Goal: Information Seeking & Learning: Learn about a topic

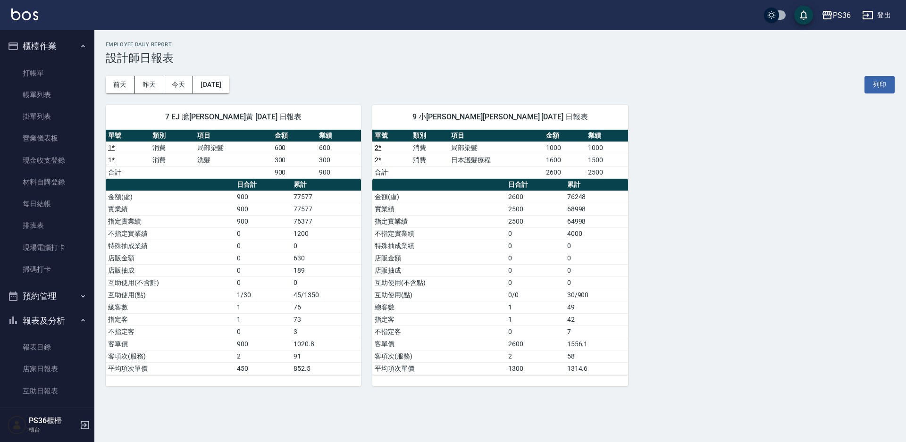
click at [897, 0] on html "PS36 登出 櫃檯作業 打帳單 帳單列表 掛單列表 營業儀表板 現金收支登錄 材料自購登錄 每日結帳 排班表 現場電腦打卡 掃碼打卡 預約管理 預約管理 單…" at bounding box center [453, 221] width 906 height 442
click at [23, 75] on link "打帳單" at bounding box center [47, 73] width 87 height 22
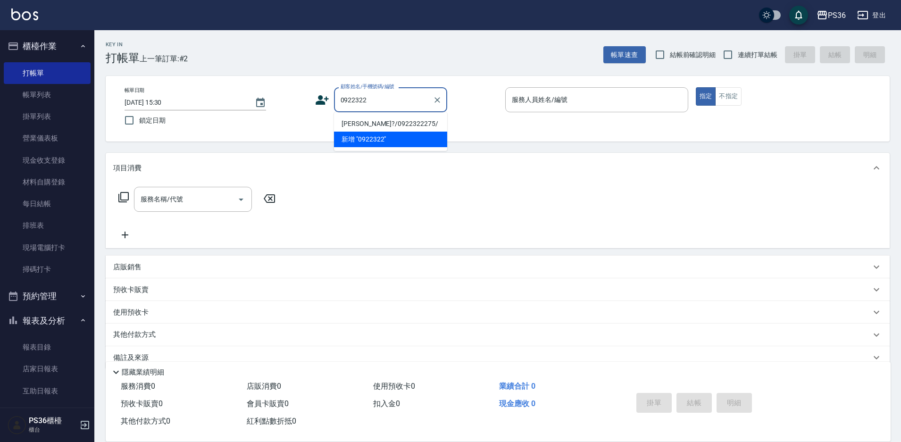
click at [371, 122] on li "林建?/0922322275/" at bounding box center [390, 124] width 113 height 16
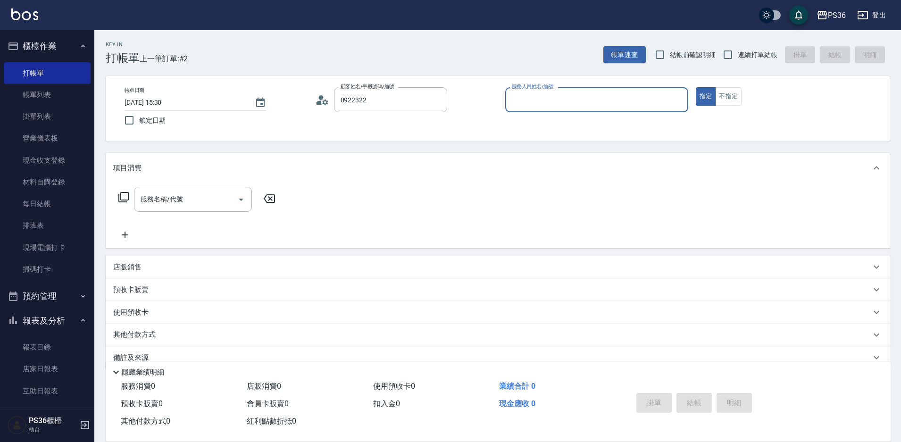
type input "林建?/0922322275/"
type input "EJ-7"
click at [167, 200] on div "服務名稱/代號 服務名稱/代號" at bounding box center [193, 199] width 118 height 25
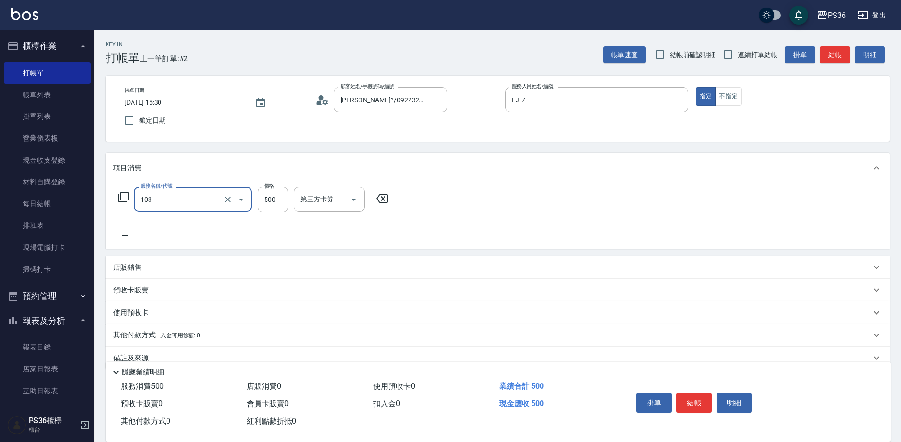
type input "B級洗剪(103)"
click at [702, 402] on button "結帳" at bounding box center [693, 403] width 35 height 20
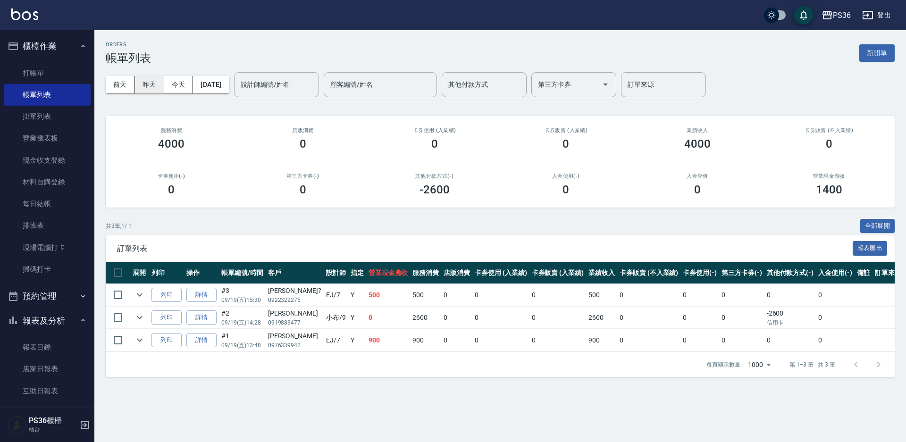
click at [139, 86] on button "昨天" at bounding box center [149, 84] width 29 height 17
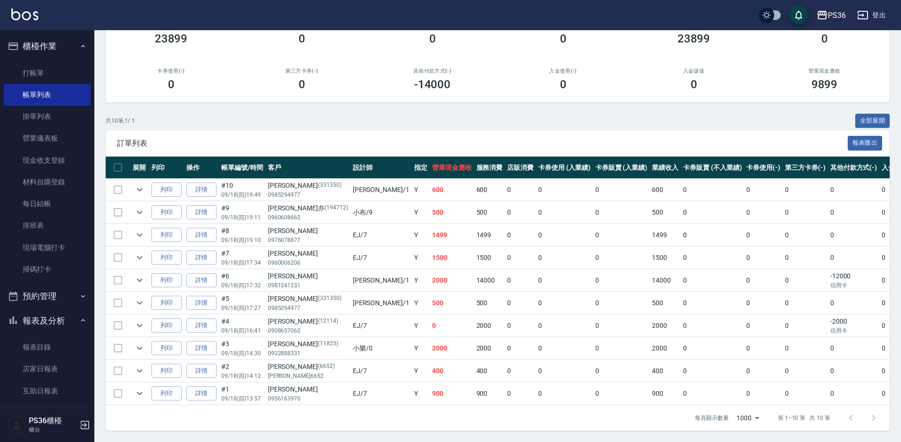
scroll to position [113, 0]
click at [51, 213] on link "每日結帳" at bounding box center [47, 204] width 87 height 22
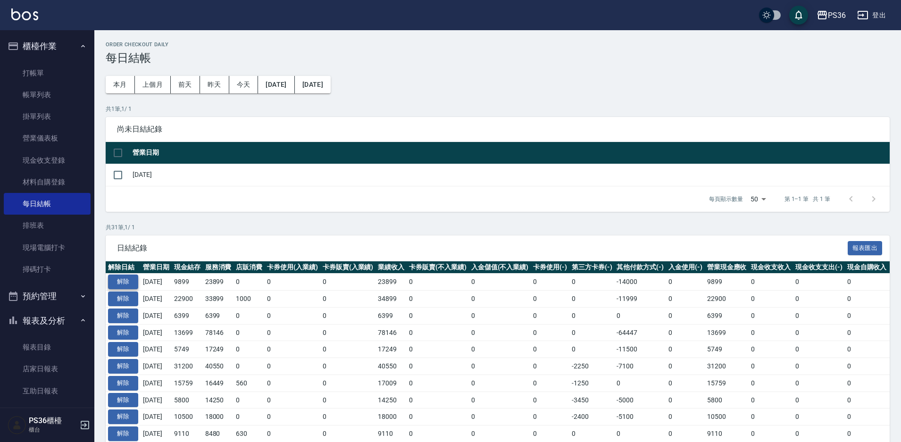
click at [133, 283] on button "解除" at bounding box center [123, 282] width 30 height 15
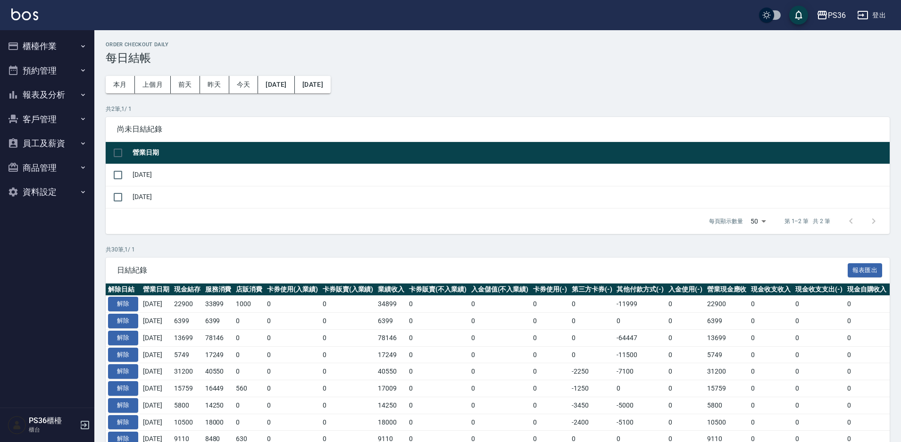
click at [56, 45] on button "櫃檯作業" at bounding box center [47, 46] width 87 height 25
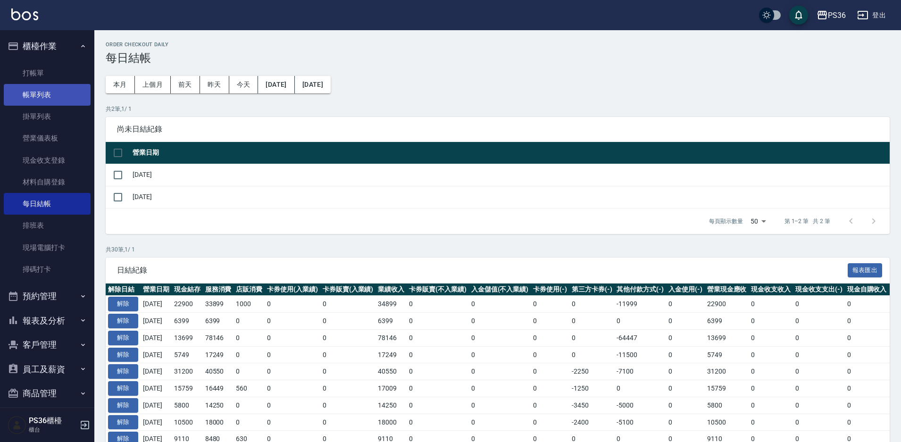
click at [62, 94] on link "帳單列表" at bounding box center [47, 95] width 87 height 22
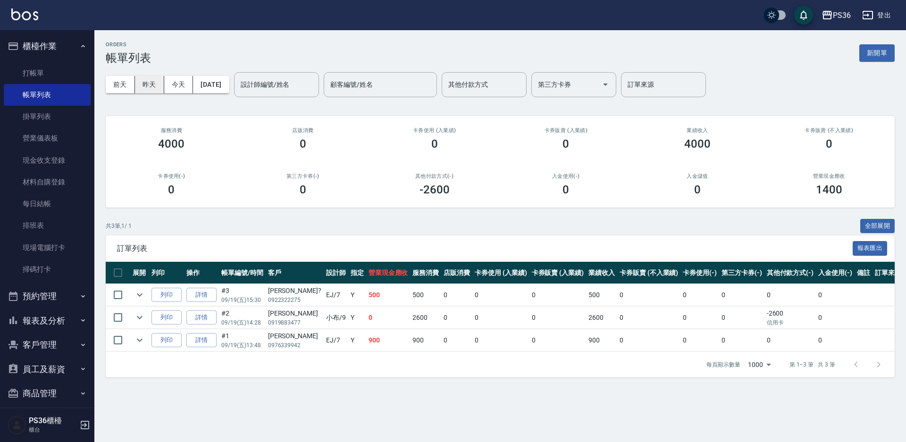
click at [153, 87] on button "昨天" at bounding box center [149, 84] width 29 height 17
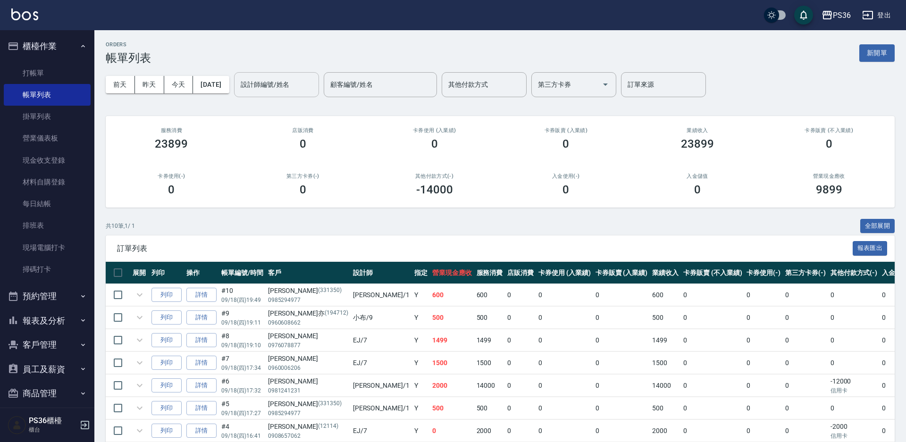
click at [274, 83] on div "設計師編號/姓名 設計師編號/姓名" at bounding box center [276, 84] width 85 height 25
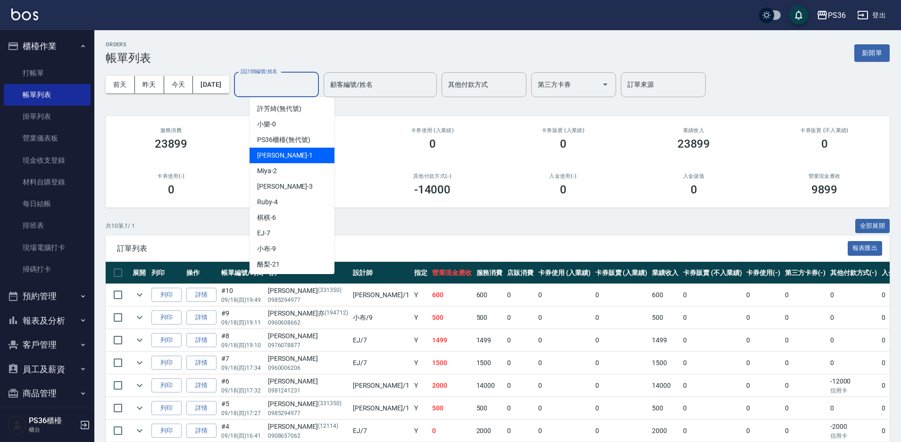
click at [280, 160] on span "Daniel -1" at bounding box center [285, 155] width 56 height 10
type input "[PERSON_NAME]-1"
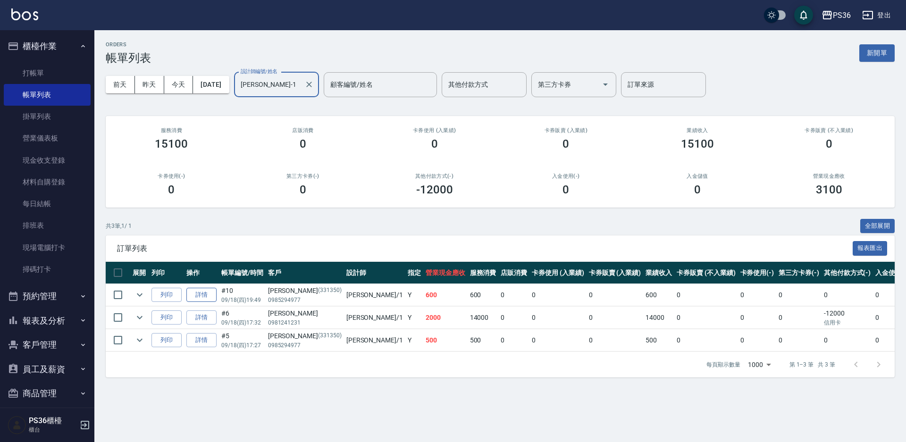
click at [205, 298] on link "詳情" at bounding box center [201, 295] width 30 height 15
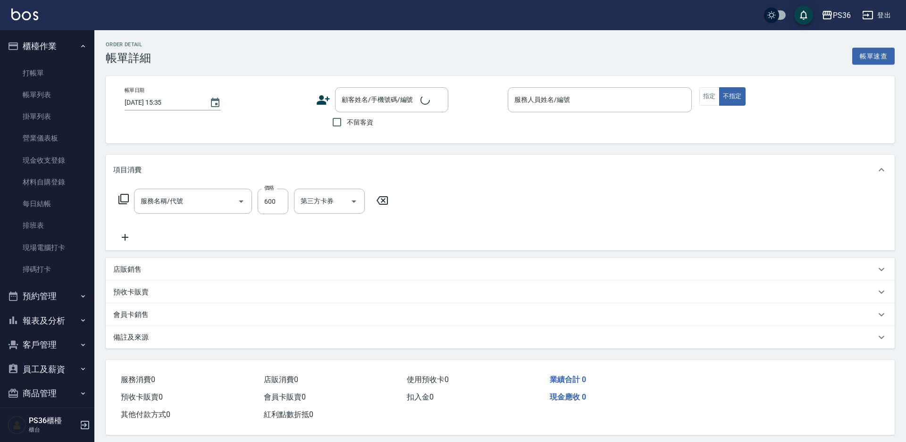
type input "[DATE] 19:49"
type input "[PERSON_NAME]-1"
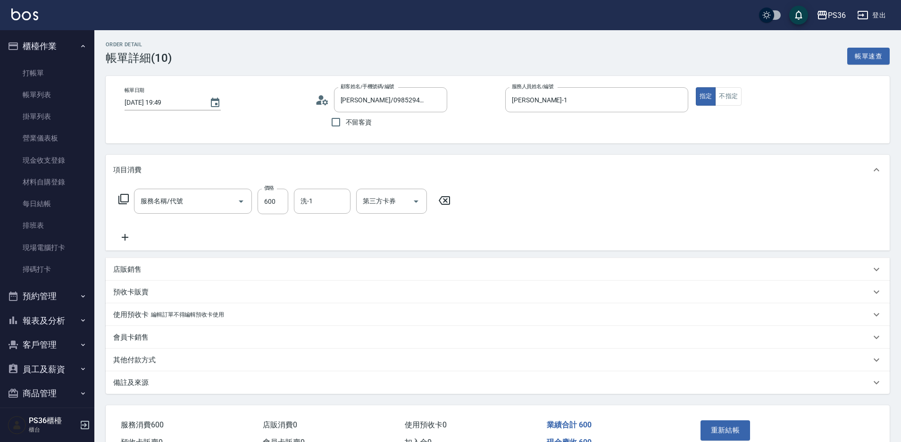
type input "[PERSON_NAME]/0985294977/331350"
type input "A級洗剪(205)"
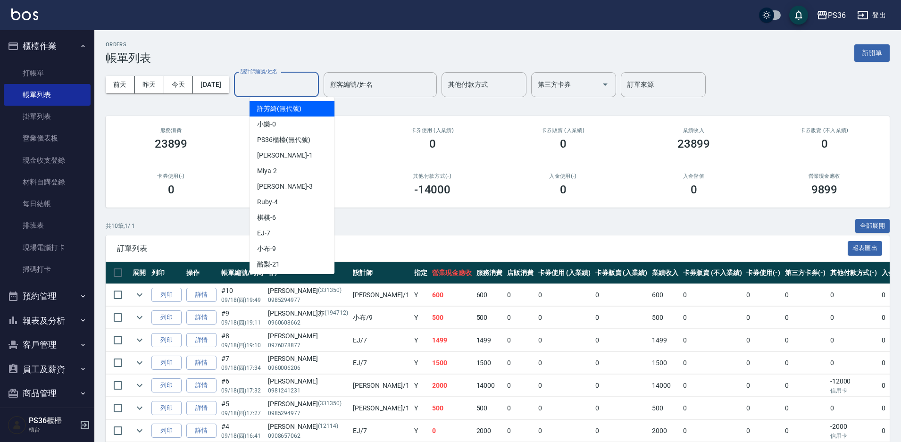
click at [302, 92] on input "設計師編號/姓名" at bounding box center [276, 84] width 76 height 17
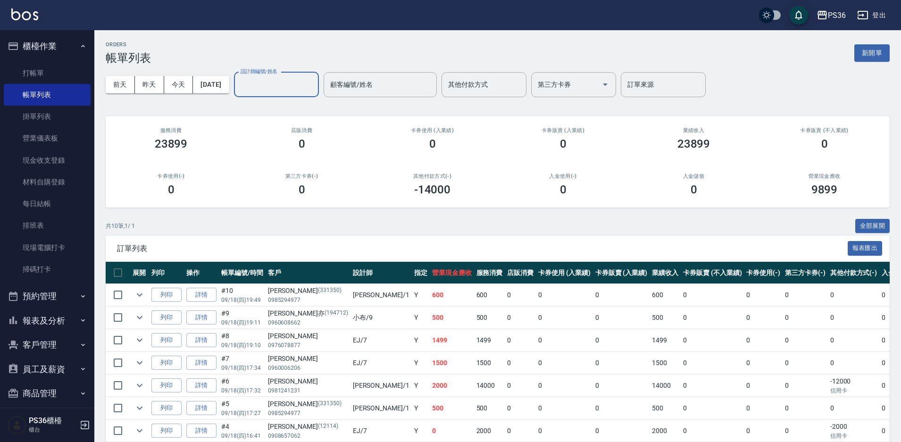
click at [292, 58] on div "ORDERS 帳單列表 新開單" at bounding box center [498, 53] width 784 height 23
click at [291, 74] on div "設計師編號/姓名" at bounding box center [276, 84] width 85 height 25
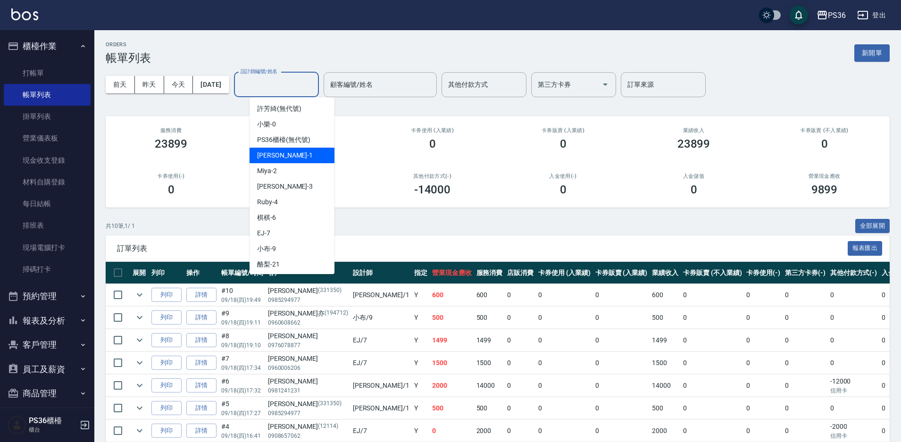
click at [275, 152] on span "Daniel -1" at bounding box center [285, 155] width 56 height 10
type input "[PERSON_NAME]-1"
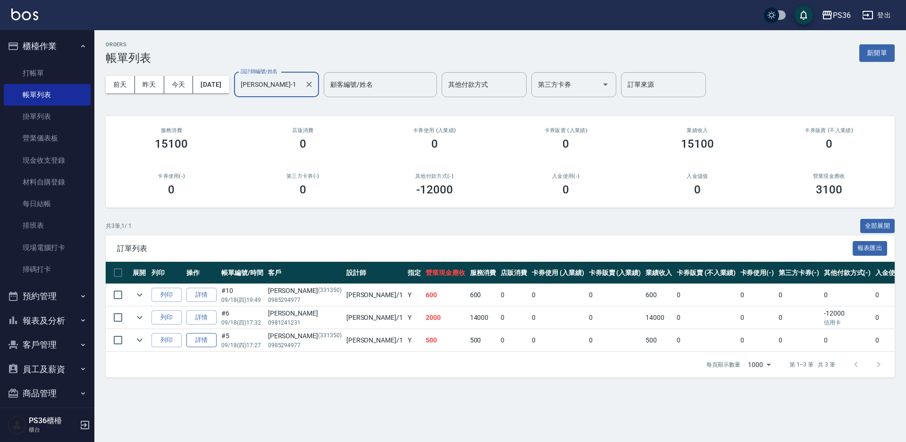
click at [207, 343] on link "詳情" at bounding box center [201, 340] width 30 height 15
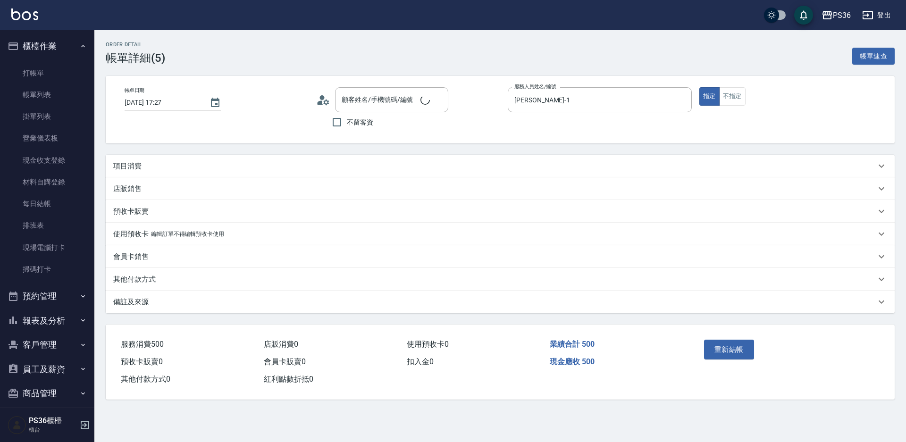
type input "2025/09/18 17:27"
type input "[PERSON_NAME]-1"
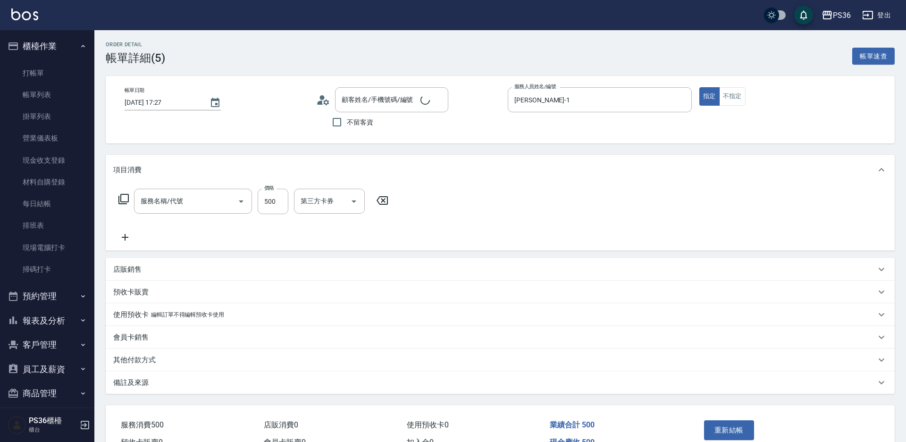
type input "[PERSON_NAME]/0985294977/331350"
type input "精油洗髮(102)"
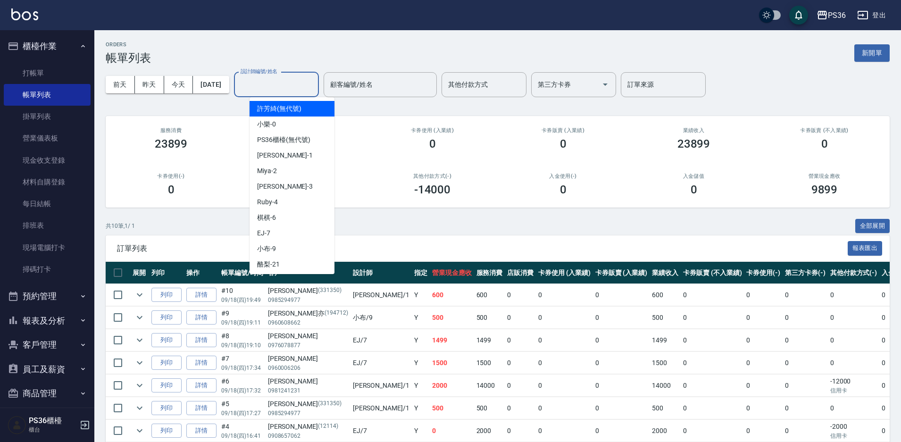
click at [297, 91] on input "設計師編號/姓名" at bounding box center [276, 84] width 76 height 17
click at [309, 159] on div "Daniel -1" at bounding box center [292, 156] width 85 height 16
type input "[PERSON_NAME]-1"
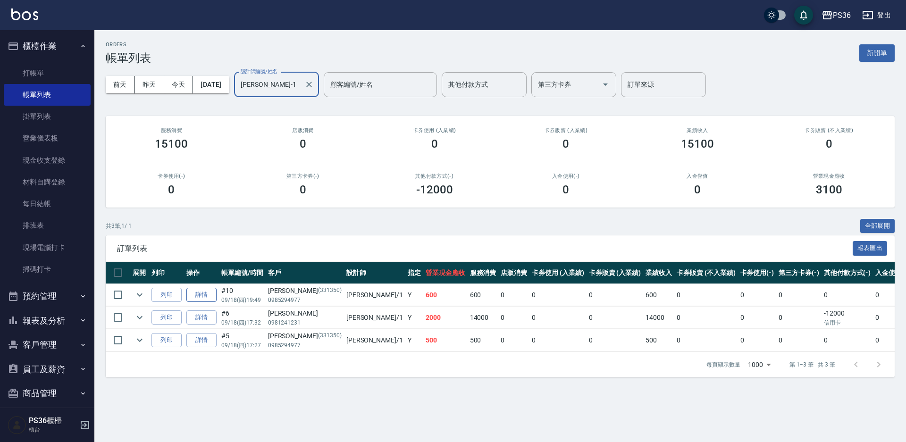
click at [193, 296] on link "詳情" at bounding box center [201, 295] width 30 height 15
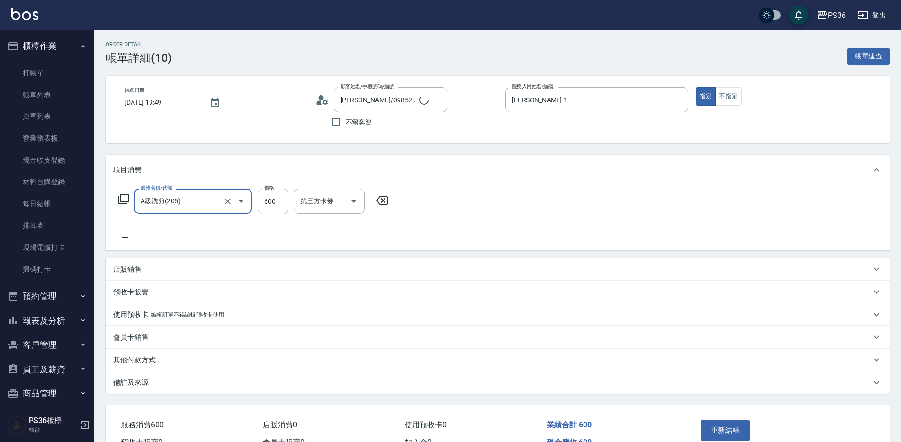
type input "[PERSON_NAME]/0985294977/331350"
click at [315, 210] on div "洗-1" at bounding box center [322, 201] width 57 height 25
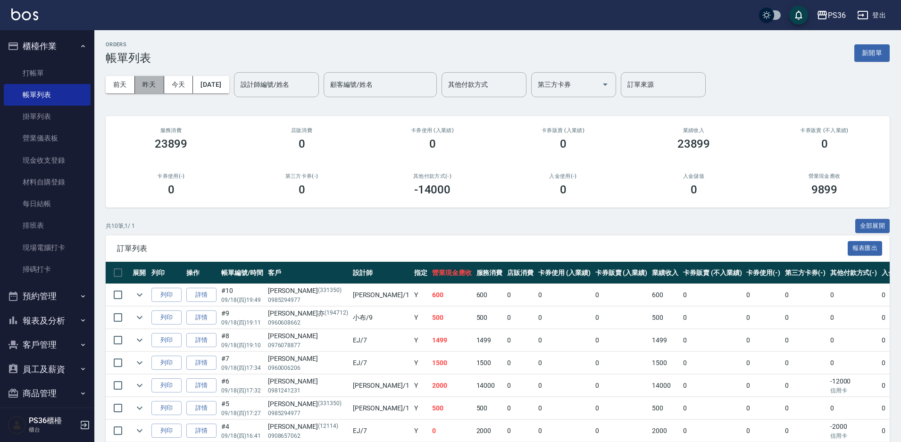
click at [147, 84] on button "昨天" at bounding box center [149, 84] width 29 height 17
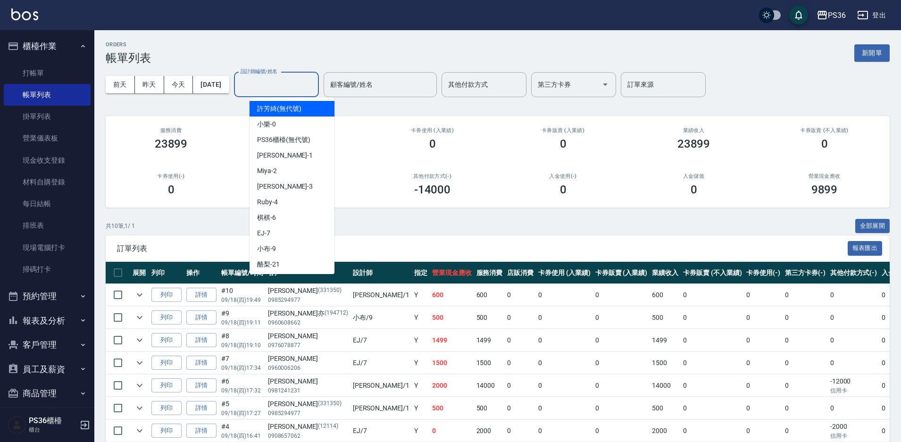
click at [281, 86] on input "設計師編號/姓名" at bounding box center [276, 84] width 76 height 17
click at [268, 156] on span "Daniel -1" at bounding box center [285, 155] width 56 height 10
type input "[PERSON_NAME]-1"
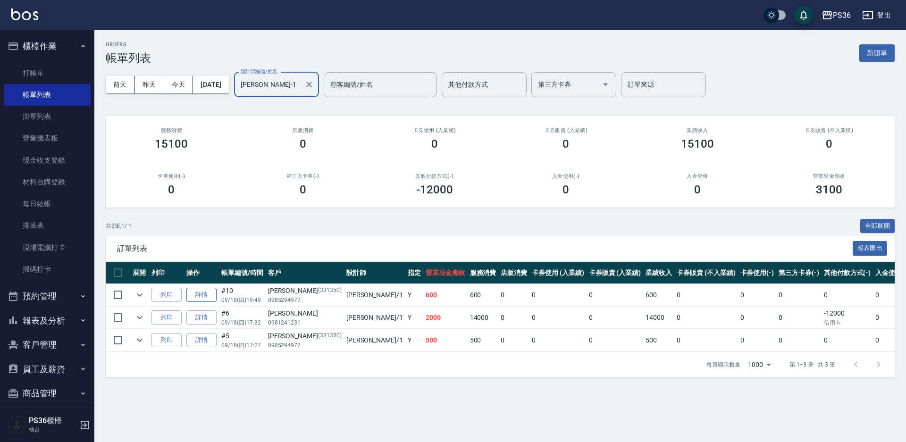
click at [203, 295] on link "詳情" at bounding box center [201, 295] width 30 height 15
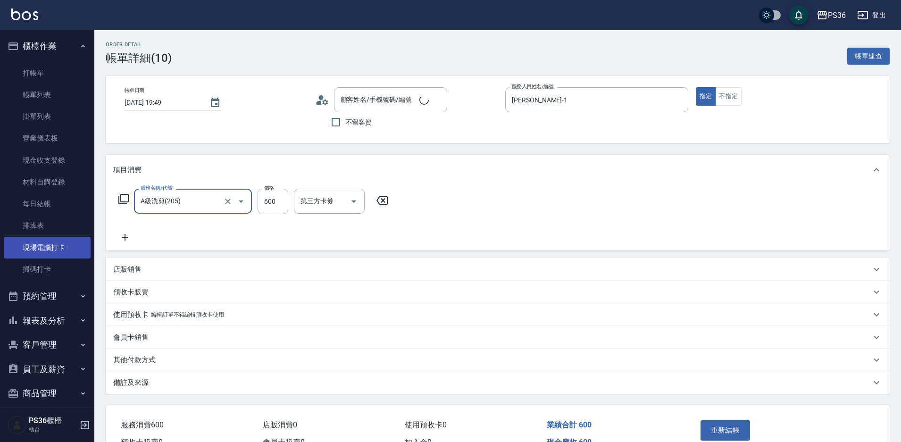
type input "[PERSON_NAME]/0985294977/331350"
click at [321, 197] on input "洗-1" at bounding box center [322, 201] width 48 height 17
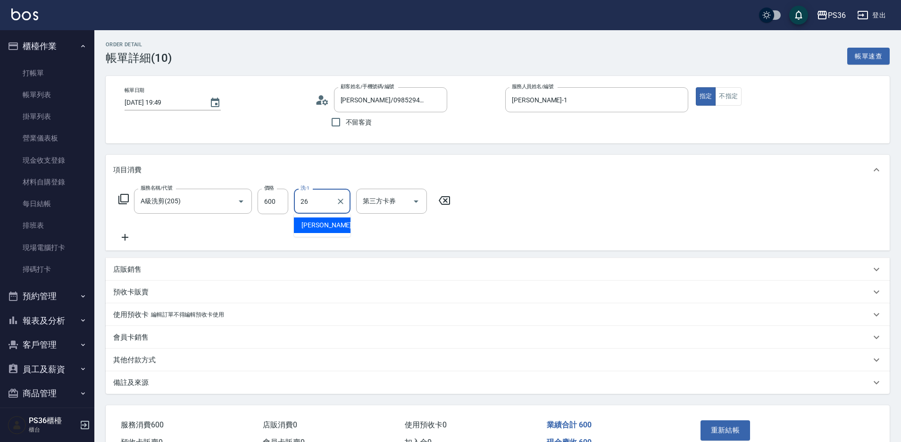
click at [313, 230] on span "小佳 -26" at bounding box center [330, 225] width 59 height 10
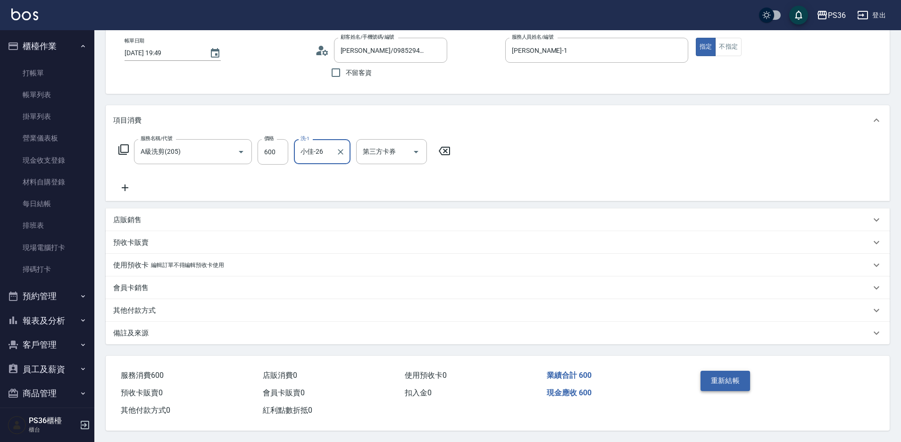
scroll to position [54, 0]
type input "小佳-26"
click at [739, 377] on button "重新結帳" at bounding box center [725, 381] width 50 height 20
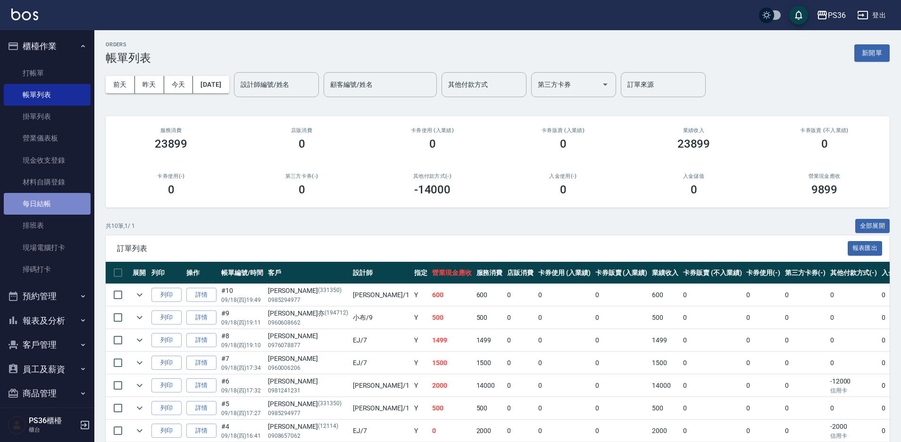
click at [56, 193] on link "每日結帳" at bounding box center [47, 204] width 87 height 22
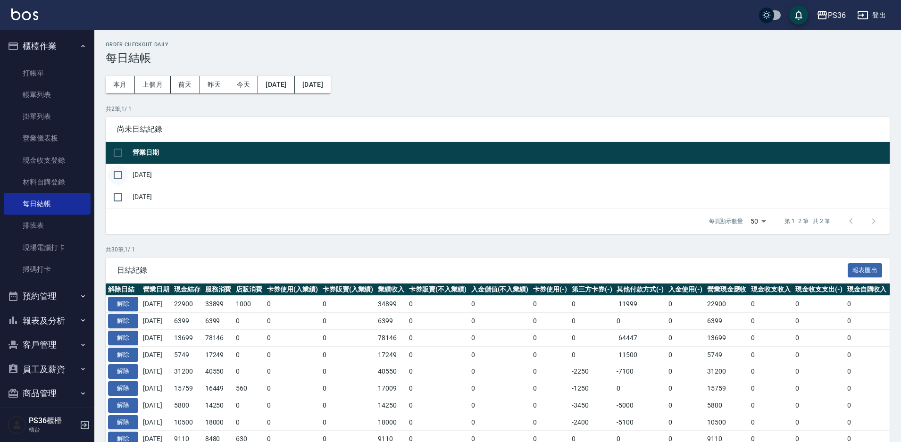
click at [114, 168] on input "checkbox" at bounding box center [118, 175] width 20 height 20
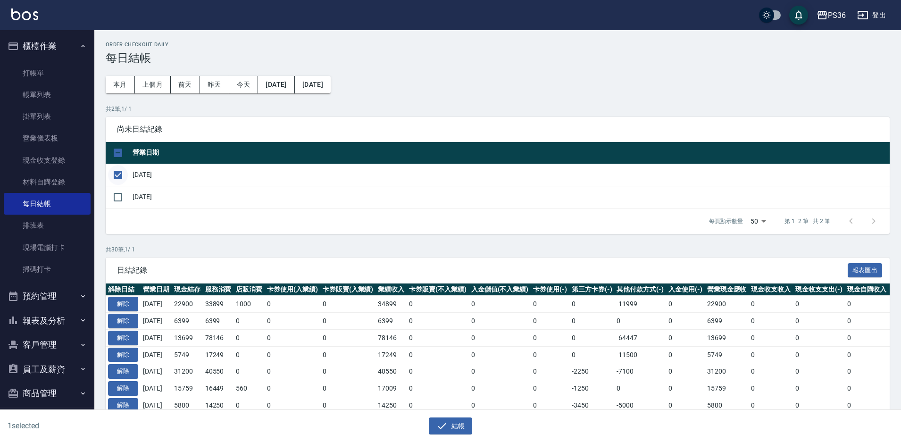
click at [126, 176] on input "checkbox" at bounding box center [118, 175] width 20 height 20
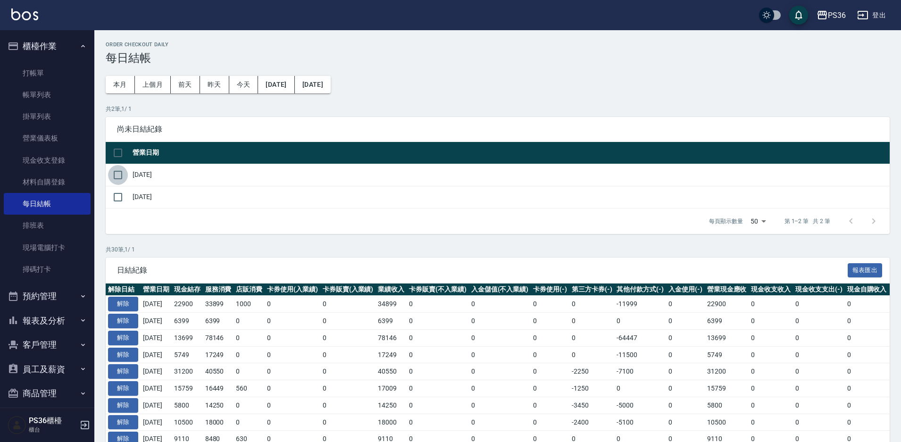
click at [118, 175] on input "checkbox" at bounding box center [118, 175] width 20 height 20
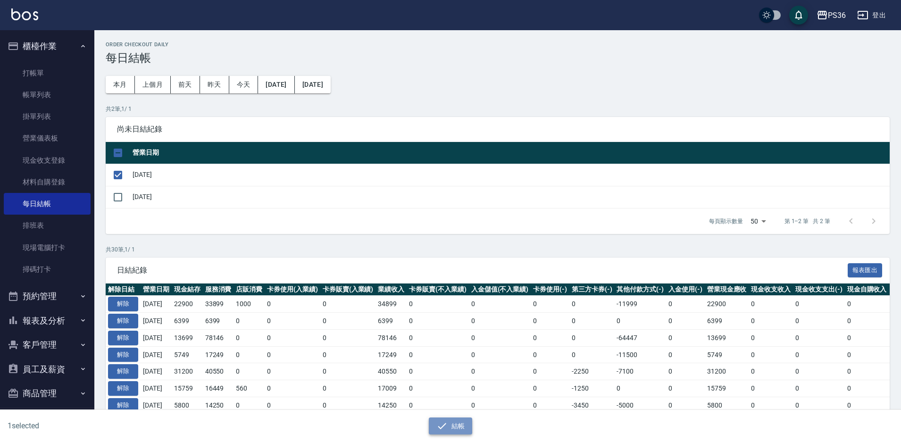
click at [434, 425] on button "結帳" at bounding box center [451, 425] width 44 height 17
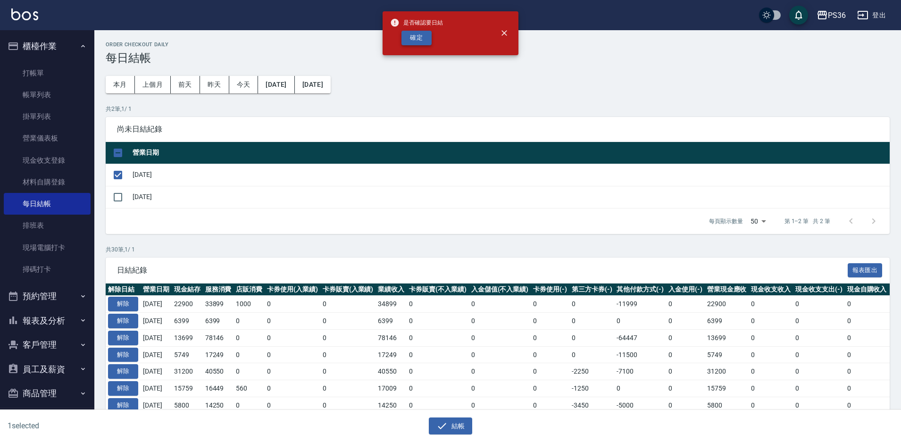
click at [417, 39] on button "確定" at bounding box center [416, 38] width 30 height 15
checkbox input "false"
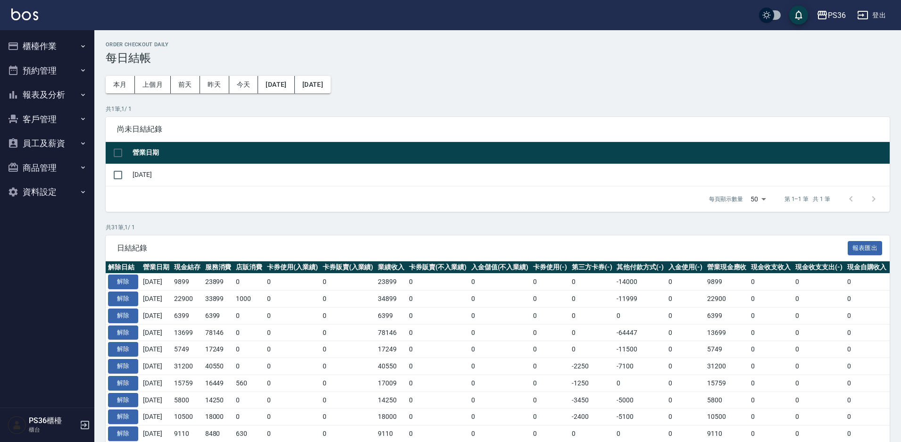
click at [73, 47] on button "櫃檯作業" at bounding box center [47, 46] width 87 height 25
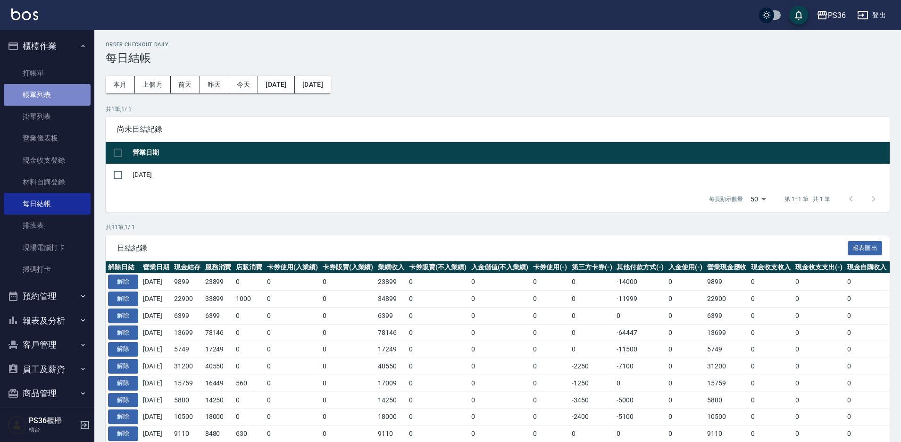
click at [48, 103] on link "帳單列表" at bounding box center [47, 95] width 87 height 22
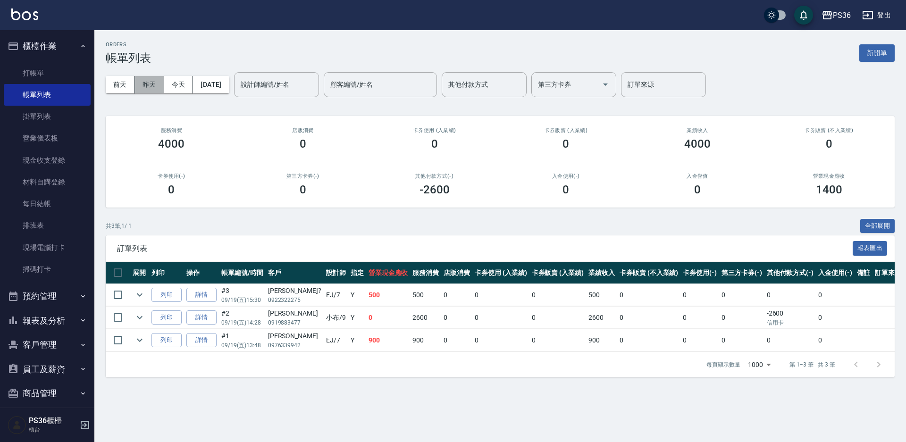
click at [150, 86] on button "昨天" at bounding box center [149, 84] width 29 height 17
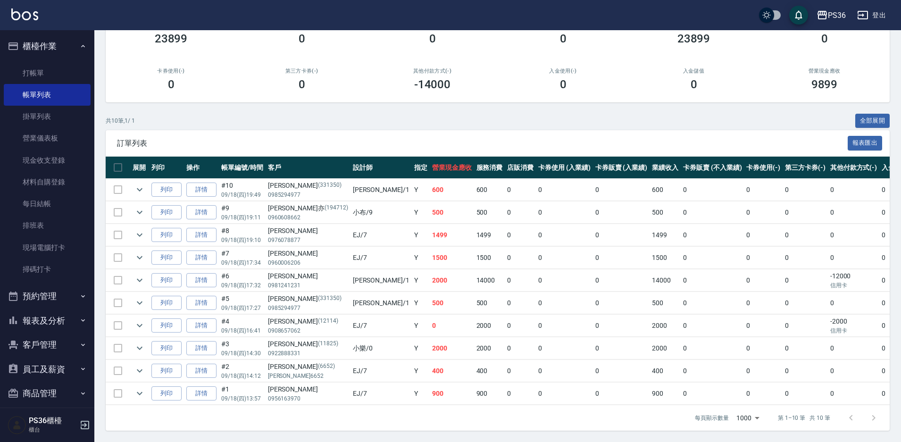
scroll to position [113, 0]
click at [200, 183] on link "詳情" at bounding box center [201, 190] width 30 height 15
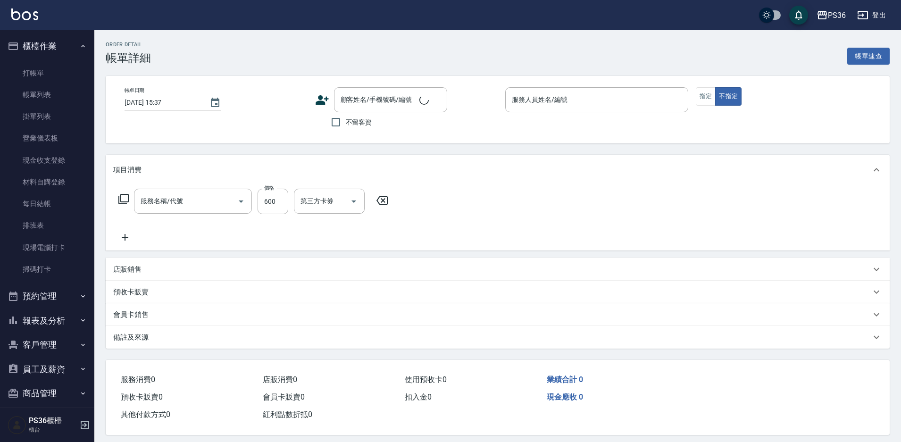
type input "[DATE] 19:49"
type input "[PERSON_NAME]-1"
type input "A級洗剪(205)"
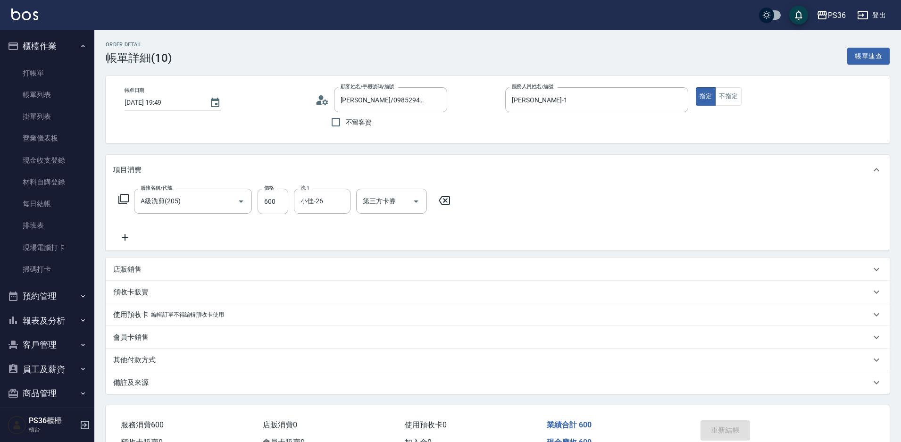
type input "[PERSON_NAME]/0985294977/331350"
click at [51, 203] on link "每日結帳" at bounding box center [47, 204] width 87 height 22
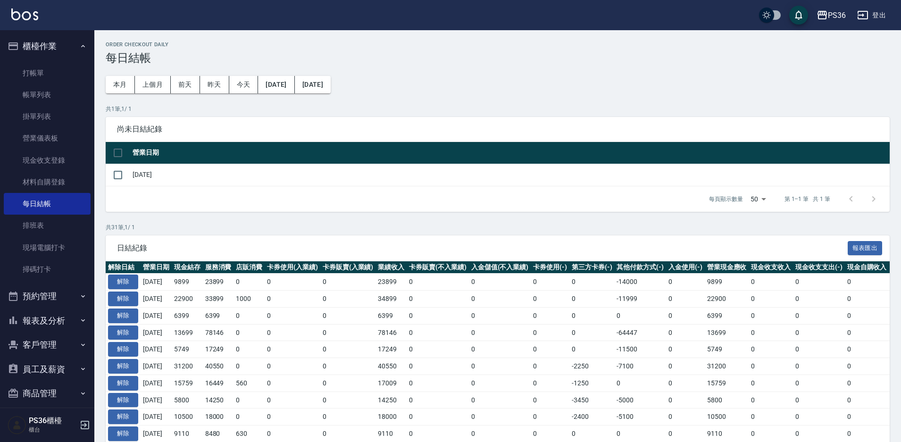
click at [50, 320] on button "報表及分析" at bounding box center [47, 320] width 87 height 25
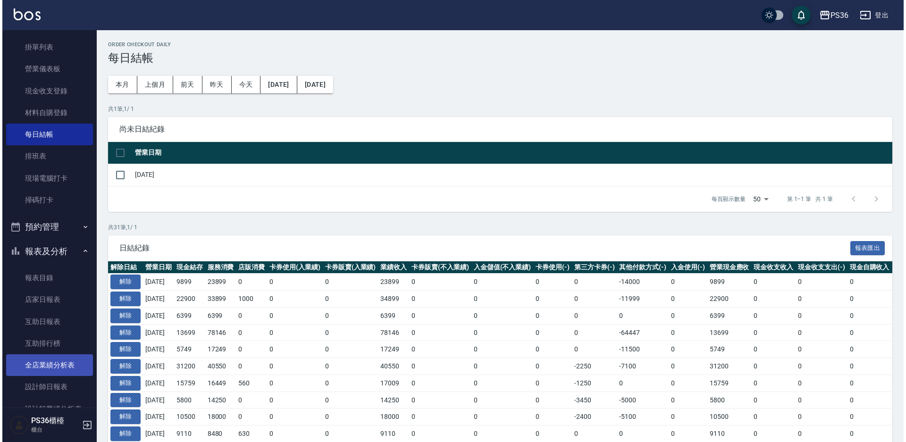
scroll to position [142, 0]
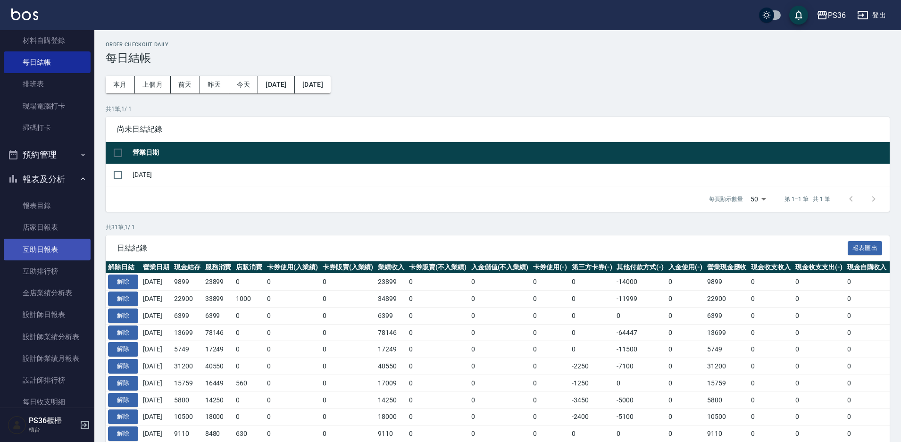
click at [49, 251] on link "互助日報表" at bounding box center [47, 250] width 87 height 22
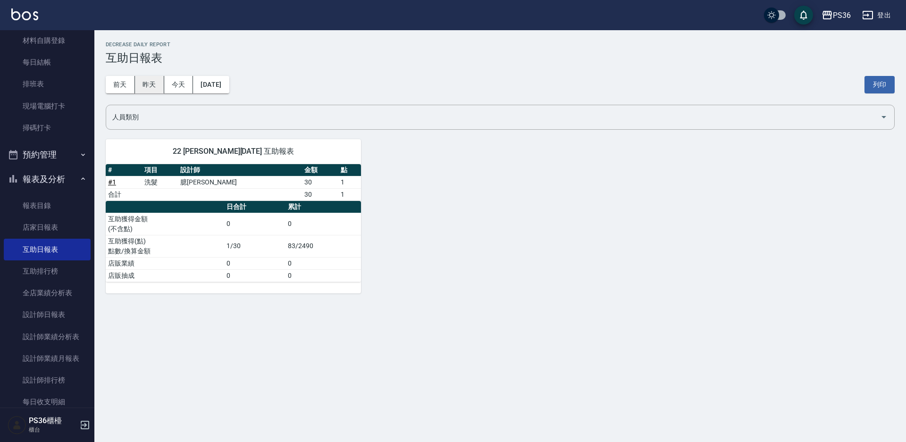
click at [155, 92] on button "昨天" at bounding box center [149, 84] width 29 height 17
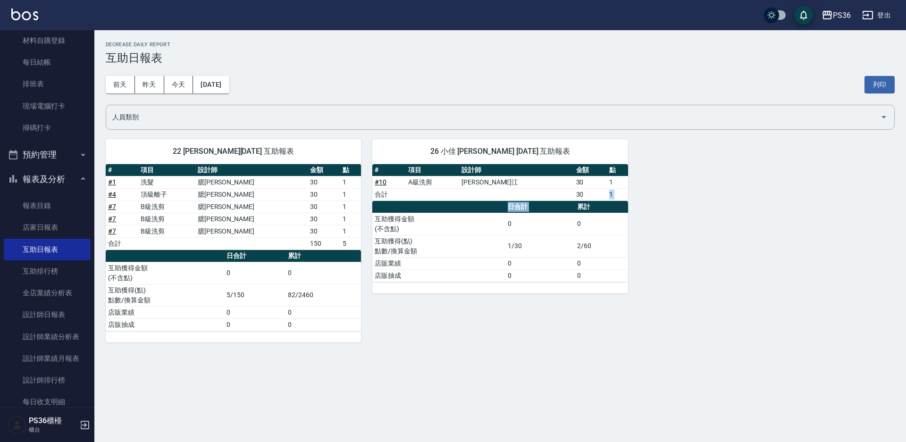
drag, startPoint x: 575, startPoint y: 205, endPoint x: 562, endPoint y: 175, distance: 32.8
click at [571, 200] on tr "合計 30 1" at bounding box center [499, 194] width 255 height 12
click at [597, 201] on th "累計" at bounding box center [601, 207] width 53 height 12
drag, startPoint x: 595, startPoint y: 194, endPoint x: 610, endPoint y: 190, distance: 15.7
click at [610, 190] on tr "合計 30 1" at bounding box center [499, 194] width 255 height 12
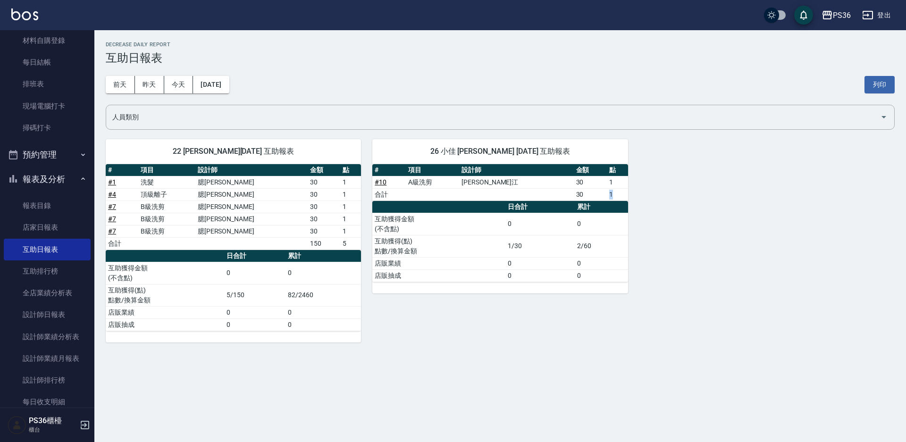
click at [585, 198] on td "30" at bounding box center [590, 194] width 33 height 12
drag, startPoint x: 600, startPoint y: 196, endPoint x: 625, endPoint y: 195, distance: 25.5
click at [625, 195] on tr "合計 30 1" at bounding box center [499, 194] width 255 height 12
click at [592, 199] on td "30" at bounding box center [590, 194] width 33 height 12
drag, startPoint x: 577, startPoint y: 247, endPoint x: 592, endPoint y: 245, distance: 15.7
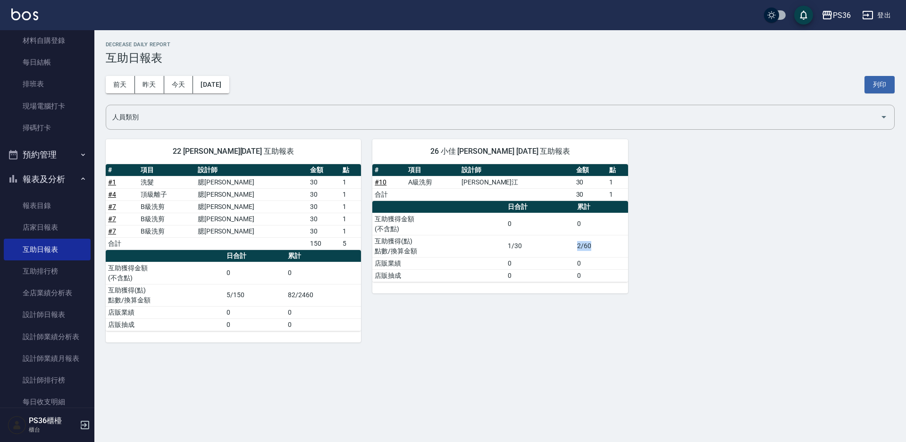
click at [592, 245] on td "2/60" at bounding box center [601, 246] width 53 height 22
drag, startPoint x: 569, startPoint y: 245, endPoint x: 573, endPoint y: 242, distance: 5.0
click at [569, 244] on td "1/30" at bounding box center [539, 246] width 69 height 22
drag, startPoint x: 587, startPoint y: 233, endPoint x: 517, endPoint y: 255, distance: 73.2
click at [582, 255] on tbody "互助獲得金額 (不含點) 0 0 互助獲得(點) 點數/換算金額 1/30 2/60 店販業績 0 0 店販抽成 0 0" at bounding box center [499, 247] width 255 height 69
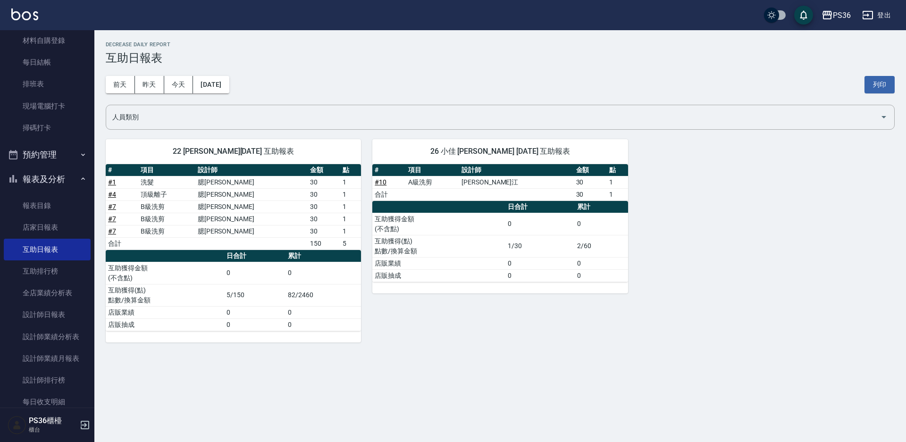
click at [517, 273] on td "0" at bounding box center [539, 275] width 69 height 12
drag, startPoint x: 576, startPoint y: 246, endPoint x: 622, endPoint y: 248, distance: 45.3
click at [622, 248] on td "2/60" at bounding box center [601, 246] width 53 height 22
click at [589, 248] on td "2/60" at bounding box center [601, 246] width 53 height 22
click at [580, 246] on td "2/60" at bounding box center [601, 246] width 53 height 22
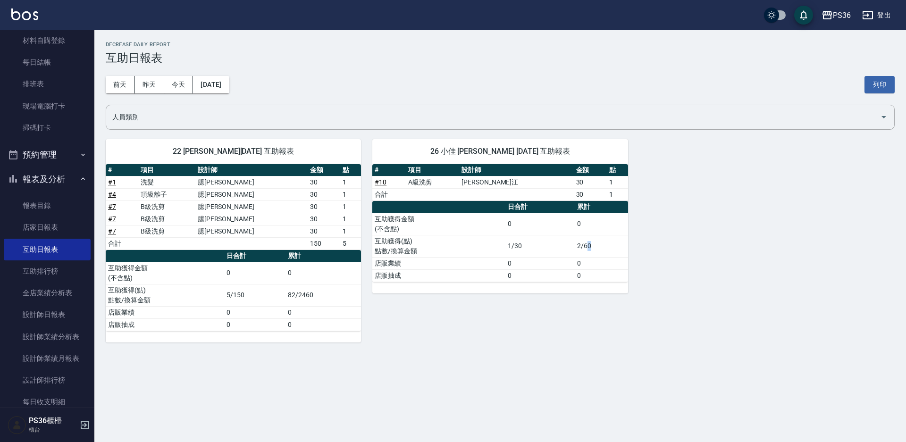
drag, startPoint x: 586, startPoint y: 247, endPoint x: 602, endPoint y: 245, distance: 16.6
click at [602, 245] on td "2/60" at bounding box center [601, 246] width 53 height 22
click at [602, 244] on td "2/60" at bounding box center [601, 246] width 53 height 22
click at [116, 80] on button "前天" at bounding box center [120, 84] width 29 height 17
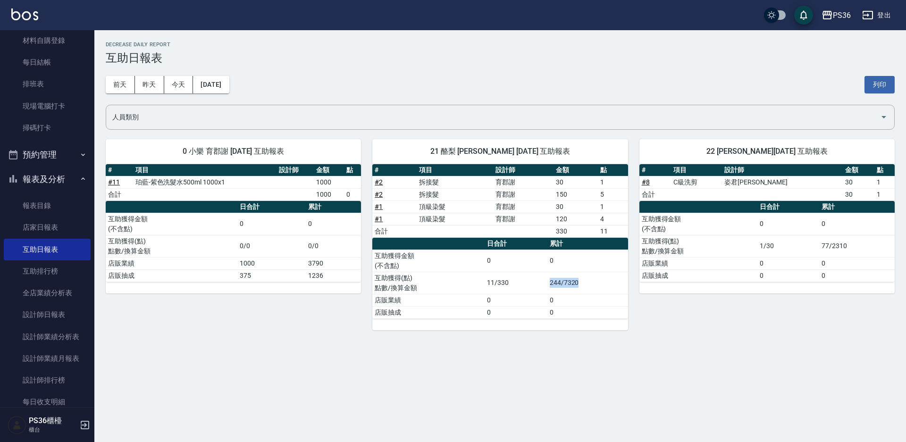
drag, startPoint x: 549, startPoint y: 279, endPoint x: 602, endPoint y: 285, distance: 53.2
click at [602, 285] on td "244/7320" at bounding box center [587, 283] width 81 height 22
click at [580, 278] on td "244/7320" at bounding box center [587, 283] width 81 height 22
click at [547, 284] on td "244/7320" at bounding box center [587, 283] width 81 height 22
drag, startPoint x: 550, startPoint y: 284, endPoint x: 583, endPoint y: 288, distance: 32.7
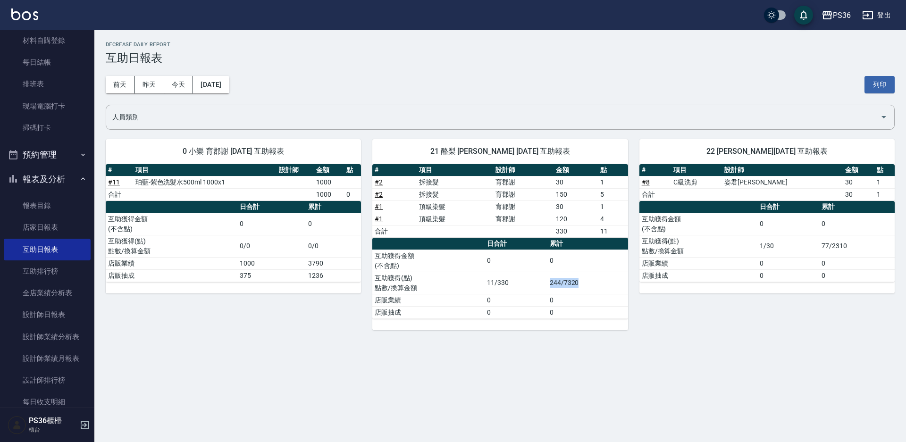
click at [583, 288] on td "244/7320" at bounding box center [587, 283] width 81 height 22
click at [182, 83] on button "今天" at bounding box center [178, 84] width 29 height 17
